Goal: Task Accomplishment & Management: Manage account settings

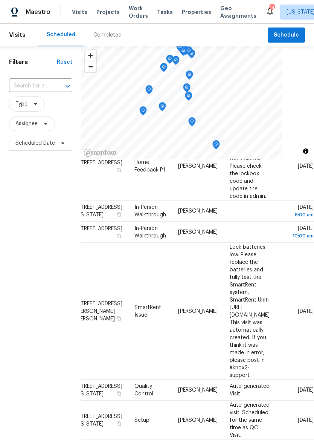
scroll to position [102, 71]
click at [0, 0] on icon at bounding box center [0, 0] width 0 height 0
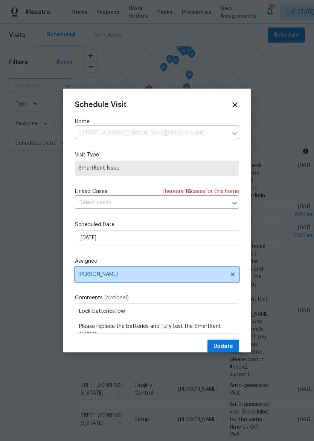
click at [176, 270] on span "[PERSON_NAME]" at bounding box center [157, 274] width 164 height 15
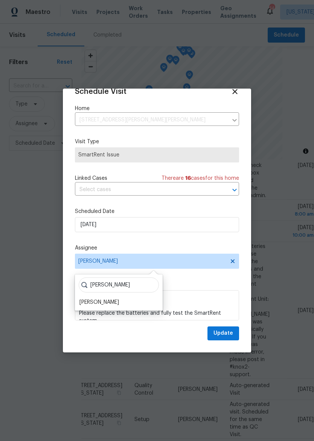
scroll to position [15, 0]
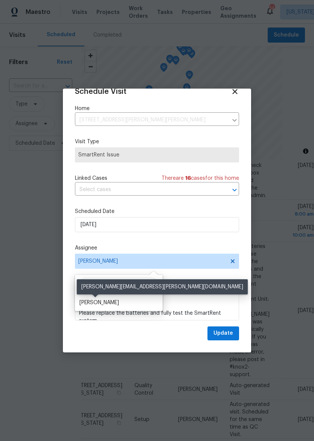
type input "Matt"
click at [104, 303] on div "[PERSON_NAME]" at bounding box center [99, 303] width 40 height 8
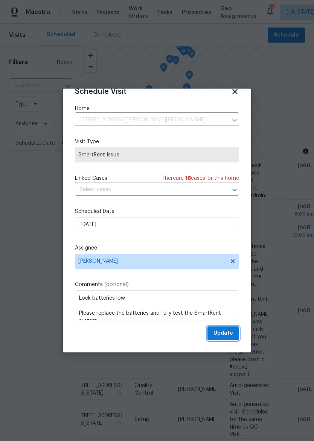
click at [231, 331] on span "Update" at bounding box center [224, 332] width 20 height 9
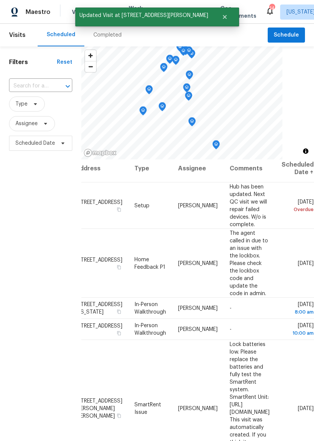
scroll to position [5, 71]
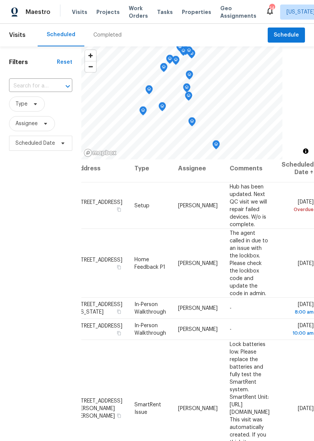
click at [0, 0] on icon at bounding box center [0, 0] width 0 height 0
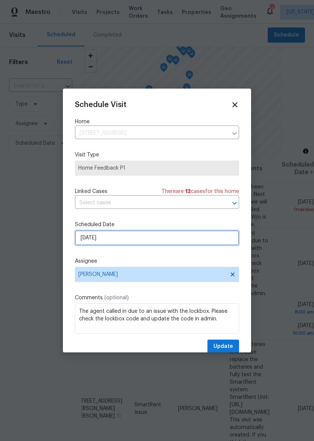
click at [178, 237] on input "9/30/2025" at bounding box center [157, 237] width 164 height 15
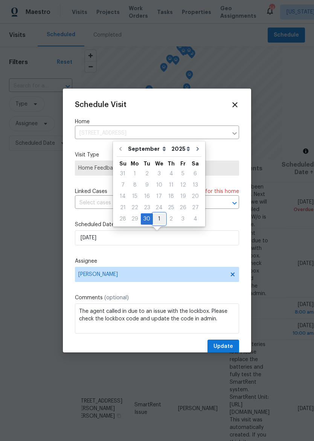
click at [158, 219] on div "1" at bounding box center [159, 219] width 12 height 11
type input "10/1/2025"
select select "9"
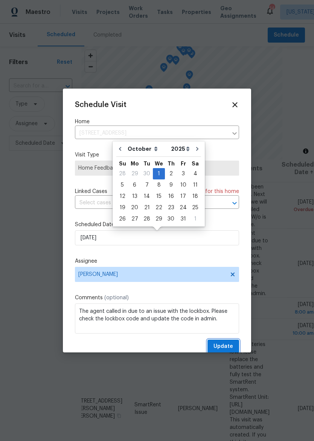
click at [223, 344] on span "Update" at bounding box center [224, 346] width 20 height 9
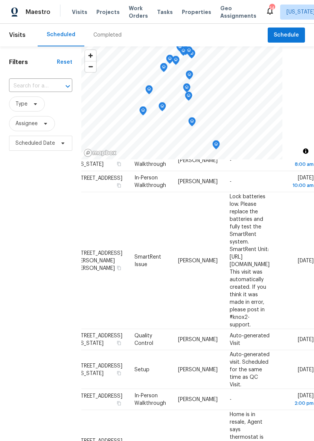
scroll to position [83, 71]
click at [0, 0] on icon at bounding box center [0, 0] width 0 height 0
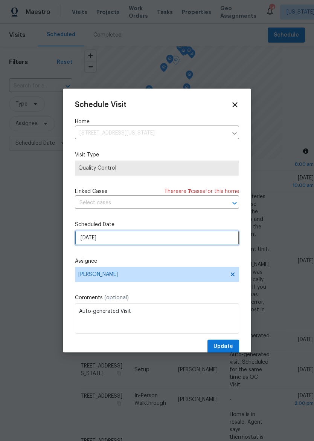
click at [183, 241] on input "10/1/2025" at bounding box center [157, 237] width 164 height 15
select select "9"
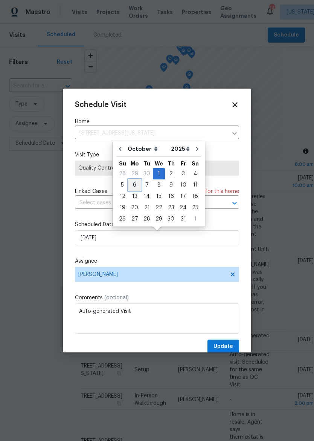
click at [138, 181] on div "6" at bounding box center [134, 185] width 12 height 11
type input "10/6/2025"
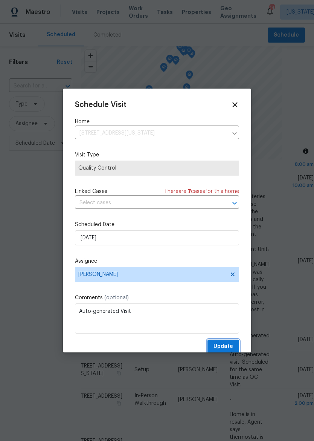
click at [225, 342] on button "Update" at bounding box center [224, 346] width 32 height 14
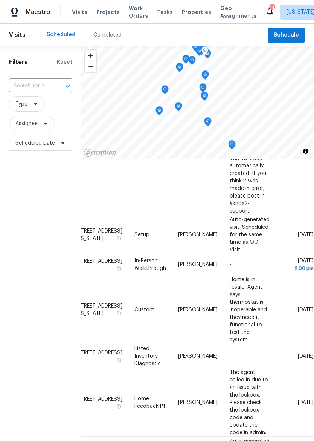
scroll to position [197, 71]
click at [0, 0] on icon at bounding box center [0, 0] width 0 height 0
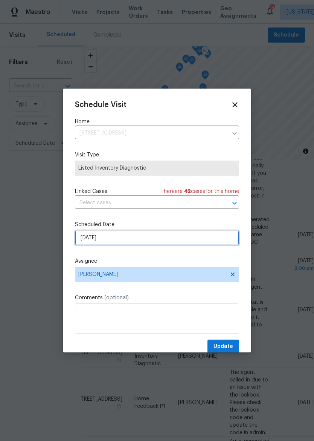
click at [144, 241] on input "10/1/2025" at bounding box center [157, 237] width 164 height 15
select select "9"
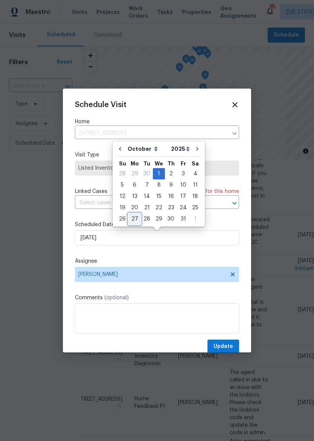
click at [139, 217] on div "27" at bounding box center [134, 219] width 12 height 11
type input "10/27/2025"
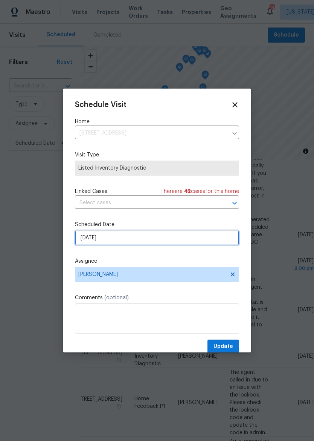
click at [139, 237] on input "10/27/2025" at bounding box center [157, 237] width 164 height 15
select select "9"
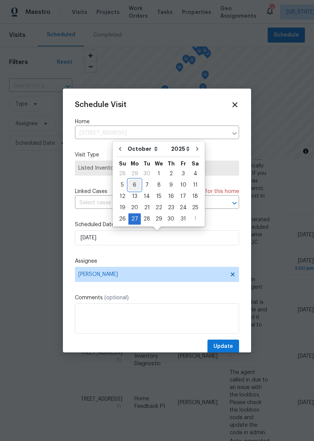
click at [135, 183] on div "6" at bounding box center [134, 185] width 12 height 11
type input "10/6/2025"
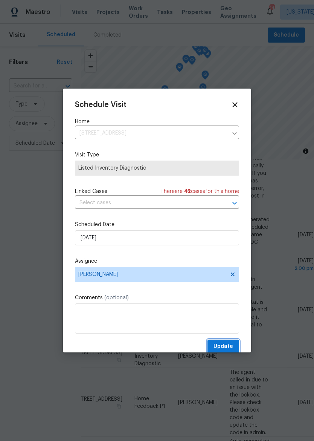
click at [227, 344] on span "Update" at bounding box center [224, 346] width 20 height 9
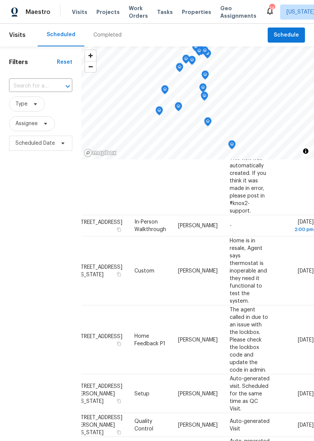
click at [190, 12] on span "Properties" at bounding box center [196, 12] width 29 height 8
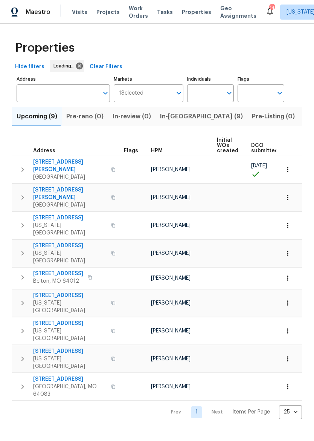
click at [180, 122] on button "In-reno (9)" at bounding box center [202, 117] width 92 height 20
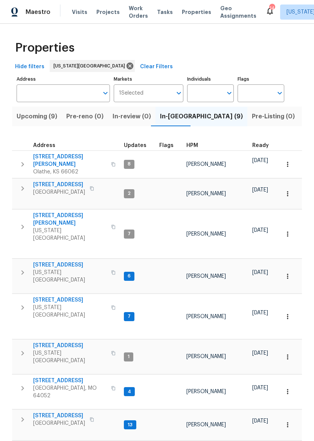
click at [54, 440] on span "2011 N 49th Ter" at bounding box center [69, 447] width 73 height 8
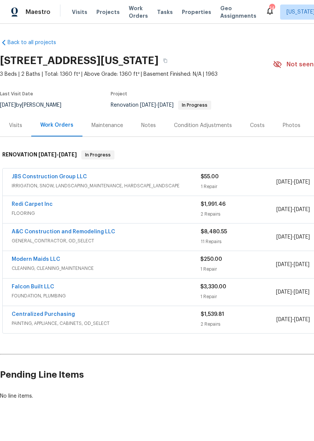
click at [99, 234] on link "A&C Construction and Remodeling LLC" at bounding box center [64, 231] width 104 height 5
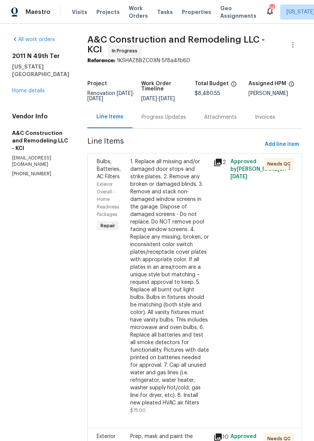
click at [180, 121] on div "Progress Updates" at bounding box center [164, 117] width 44 height 8
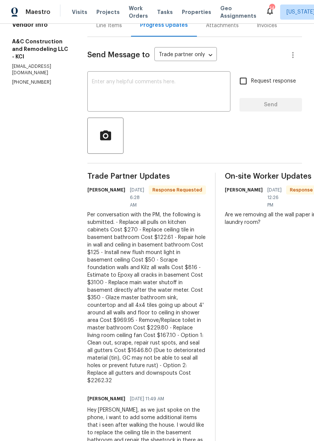
scroll to position [92, 0]
